Goal: Information Seeking & Learning: Learn about a topic

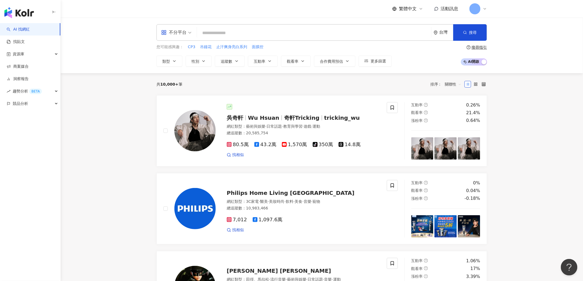
paste input "**********"
type input "**********"
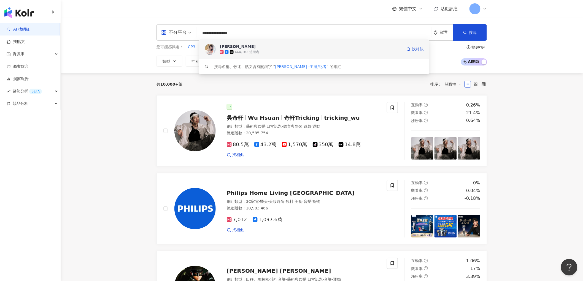
click at [232, 47] on div "黃若薇 Vivi" at bounding box center [238, 47] width 36 height 6
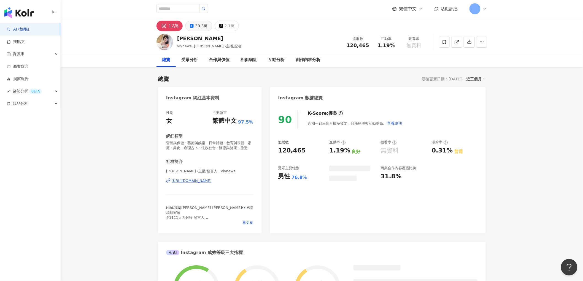
click at [202, 27] on div "30.3萬" at bounding box center [201, 26] width 12 height 8
click at [197, 26] on div "30.3萬" at bounding box center [201, 26] width 12 height 8
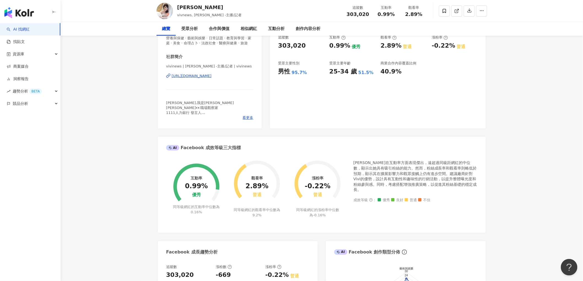
scroll to position [122, 0]
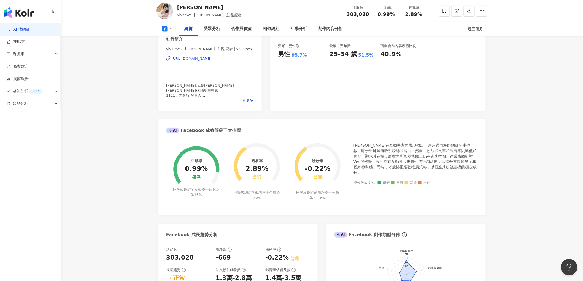
drag, startPoint x: 168, startPoint y: 29, endPoint x: 168, endPoint y: 31, distance: 2.9
click at [168, 29] on button at bounding box center [167, 29] width 22 height 6
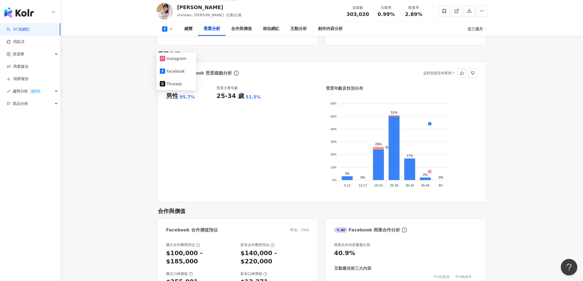
scroll to position [490, 0]
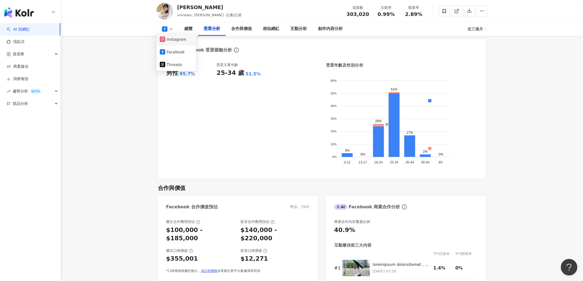
click at [175, 39] on button "Instagram" at bounding box center [176, 40] width 33 height 8
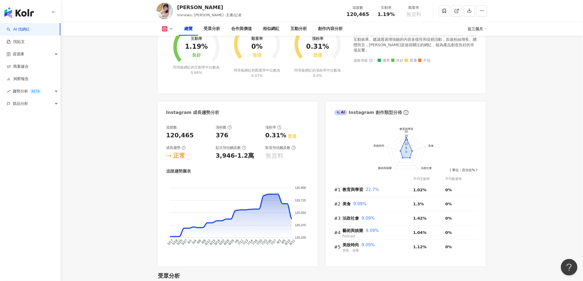
scroll to position [61, 0]
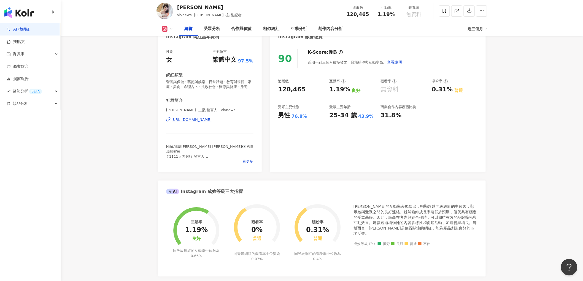
click at [28, 32] on link "AI 找網紅" at bounding box center [18, 30] width 23 height 6
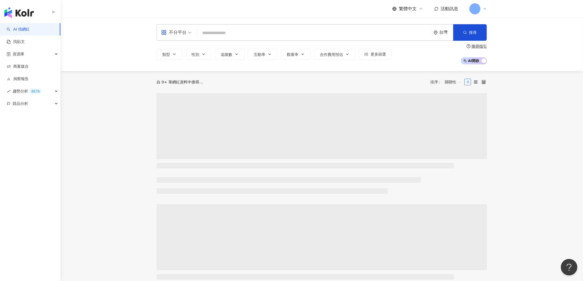
click at [217, 30] on input "search" at bounding box center [314, 33] width 230 height 10
type input "**********"
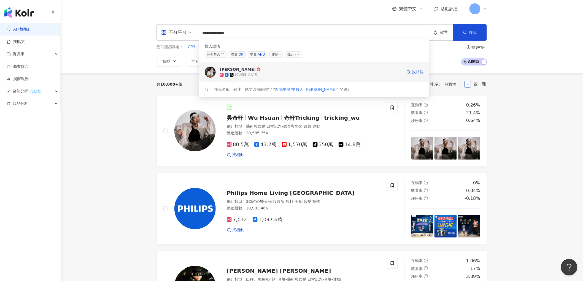
click at [240, 71] on span "Bonnie 波" at bounding box center [311, 70] width 182 height 6
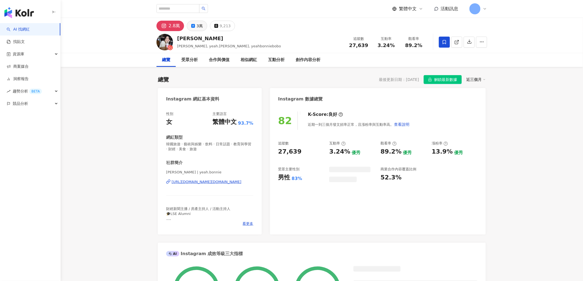
click at [199, 26] on div "3萬" at bounding box center [199, 26] width 6 height 8
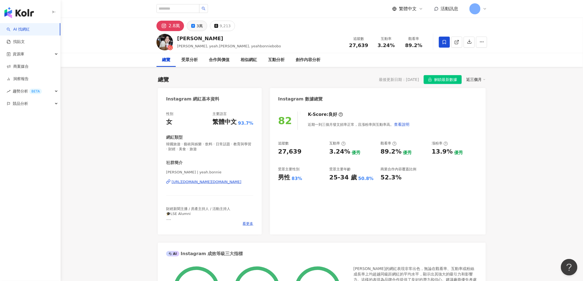
click at [197, 25] on div "3萬" at bounding box center [199, 26] width 6 height 8
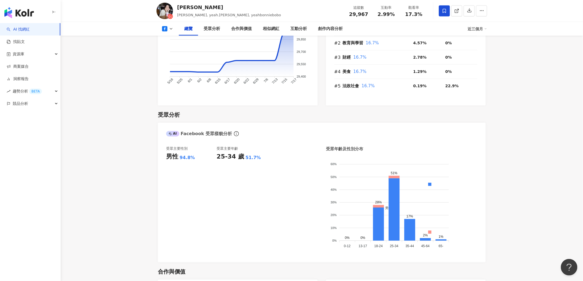
scroll to position [490, 0]
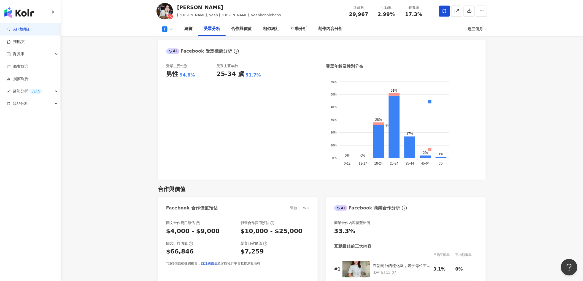
click at [168, 28] on button at bounding box center [167, 29] width 22 height 6
click at [174, 40] on button "Instagram" at bounding box center [174, 40] width 29 height 8
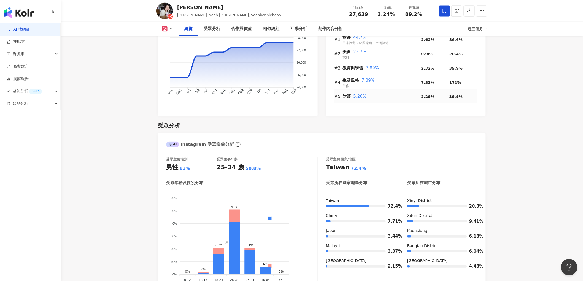
scroll to position [428, 0]
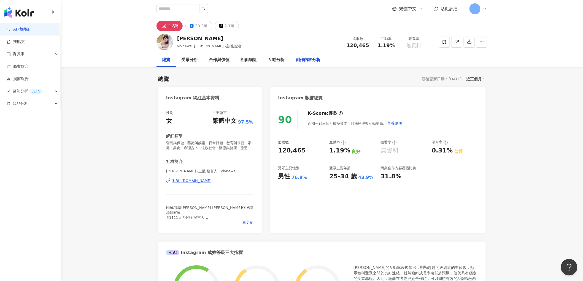
click at [193, 26] on icon at bounding box center [192, 26] width 4 height 4
